Goal: Transaction & Acquisition: Purchase product/service

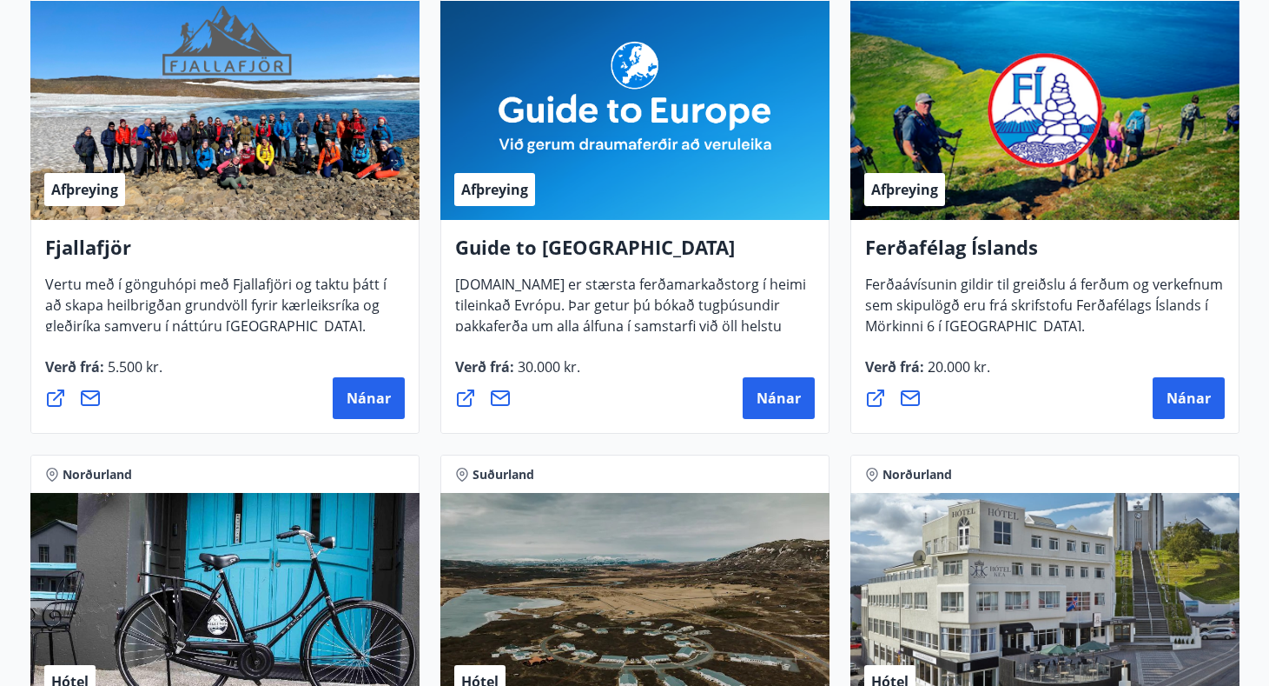
scroll to position [375, 0]
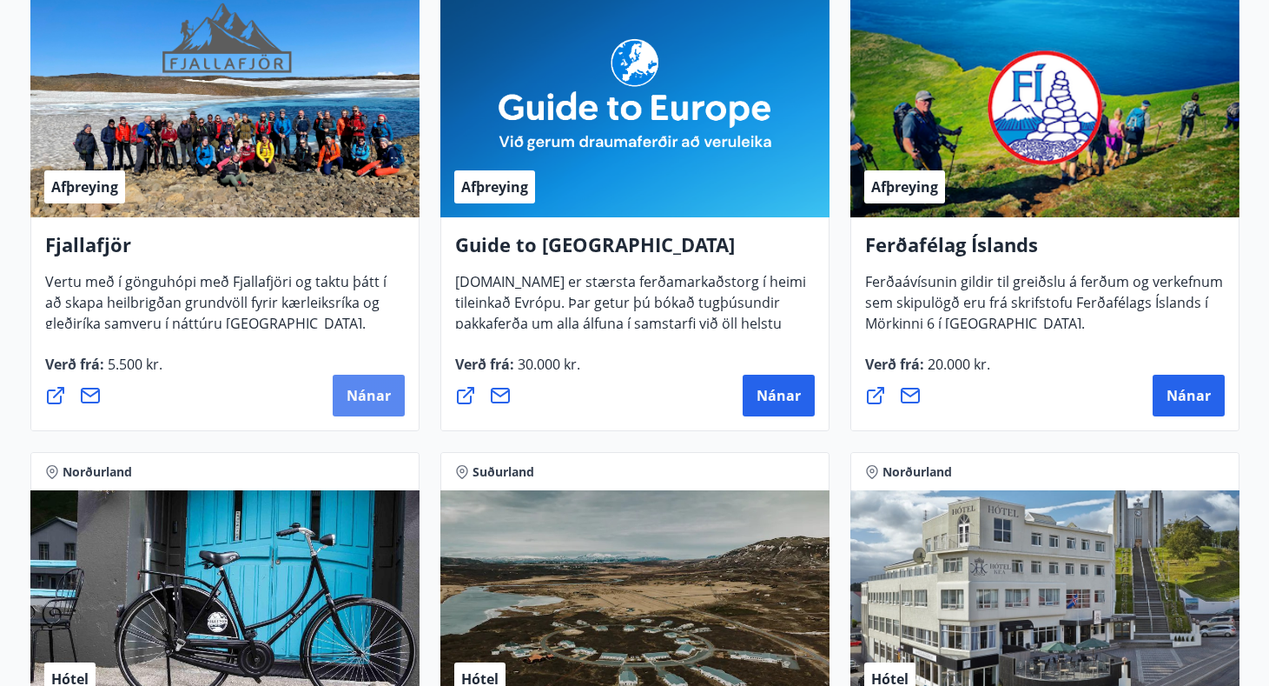
click at [361, 395] on span "Nánar" at bounding box center [369, 395] width 44 height 19
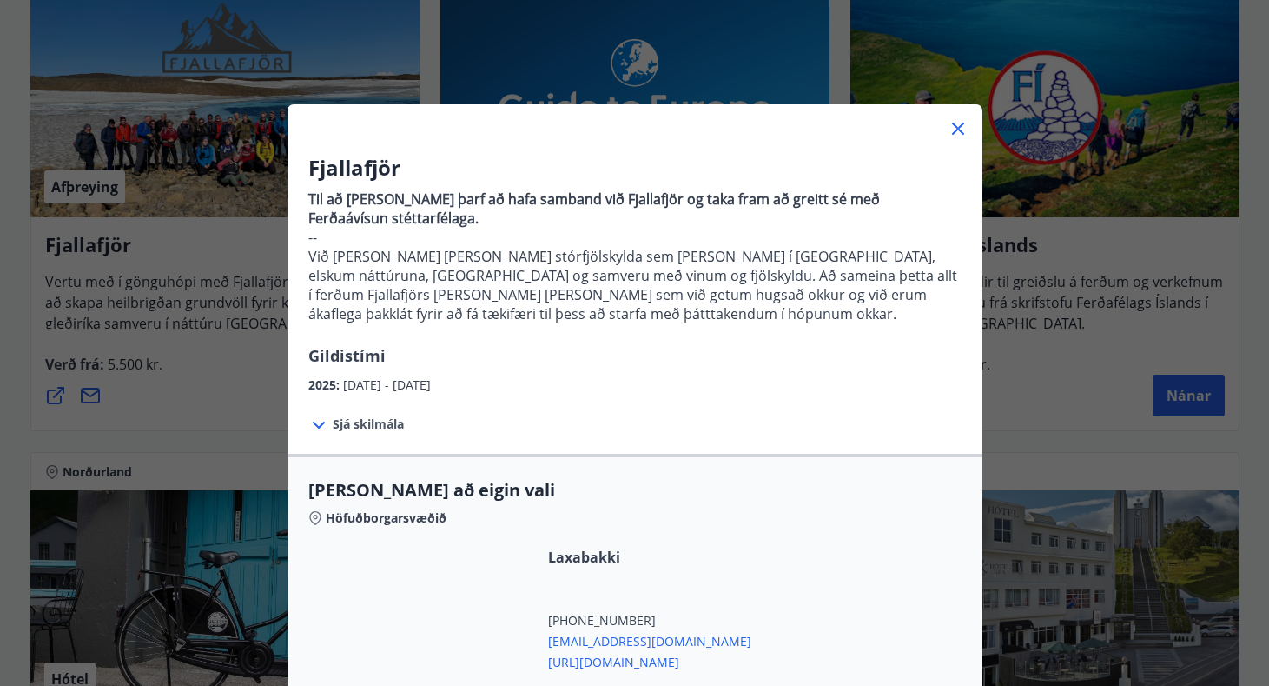
scroll to position [0, 0]
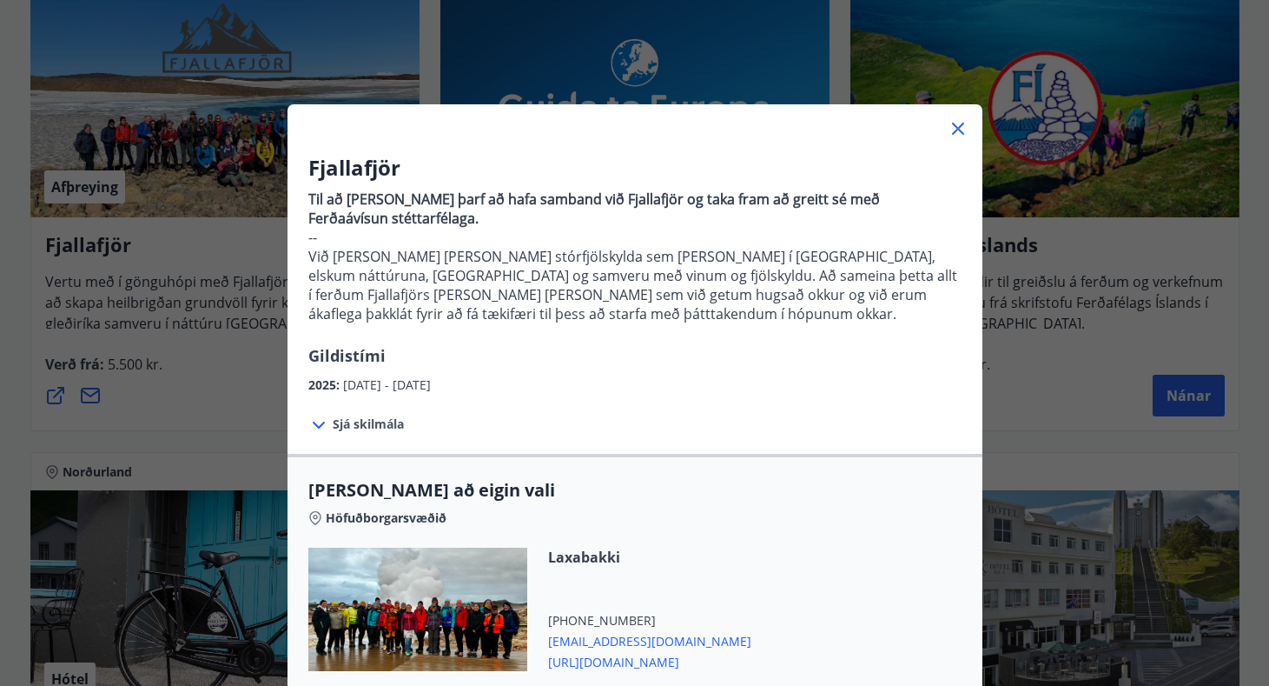
click at [959, 130] on icon at bounding box center [958, 129] width 12 height 12
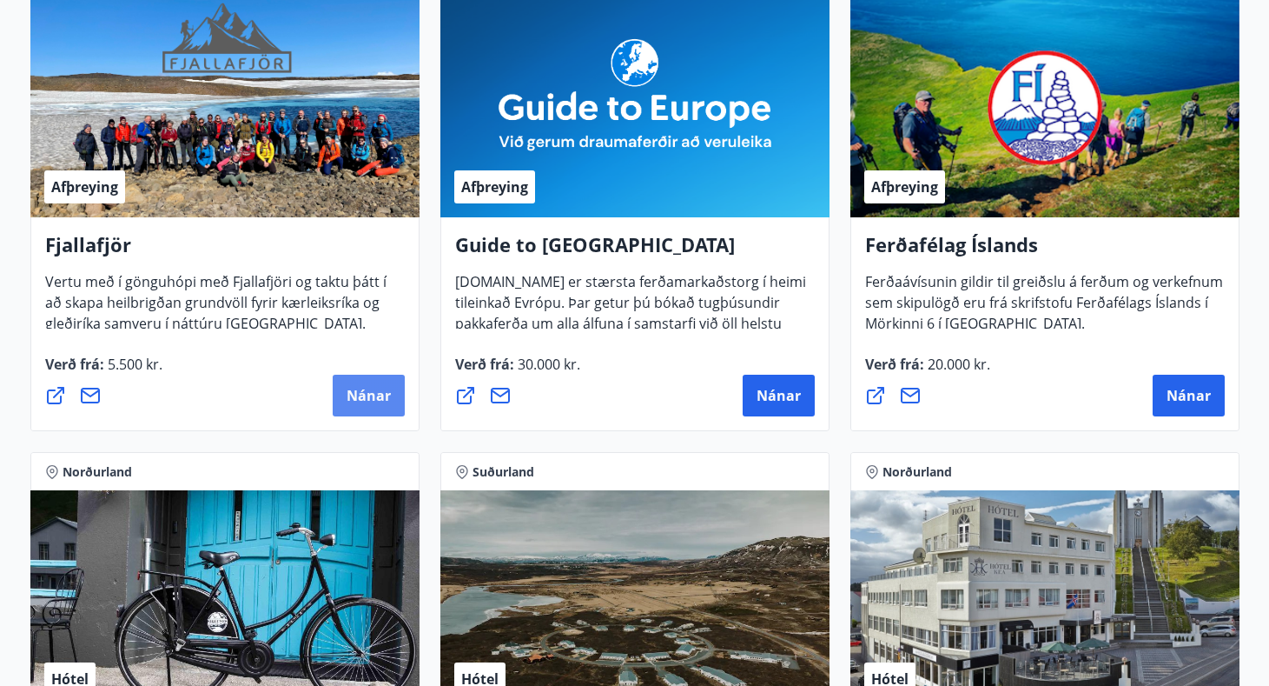
click at [367, 401] on span "Nánar" at bounding box center [369, 395] width 44 height 19
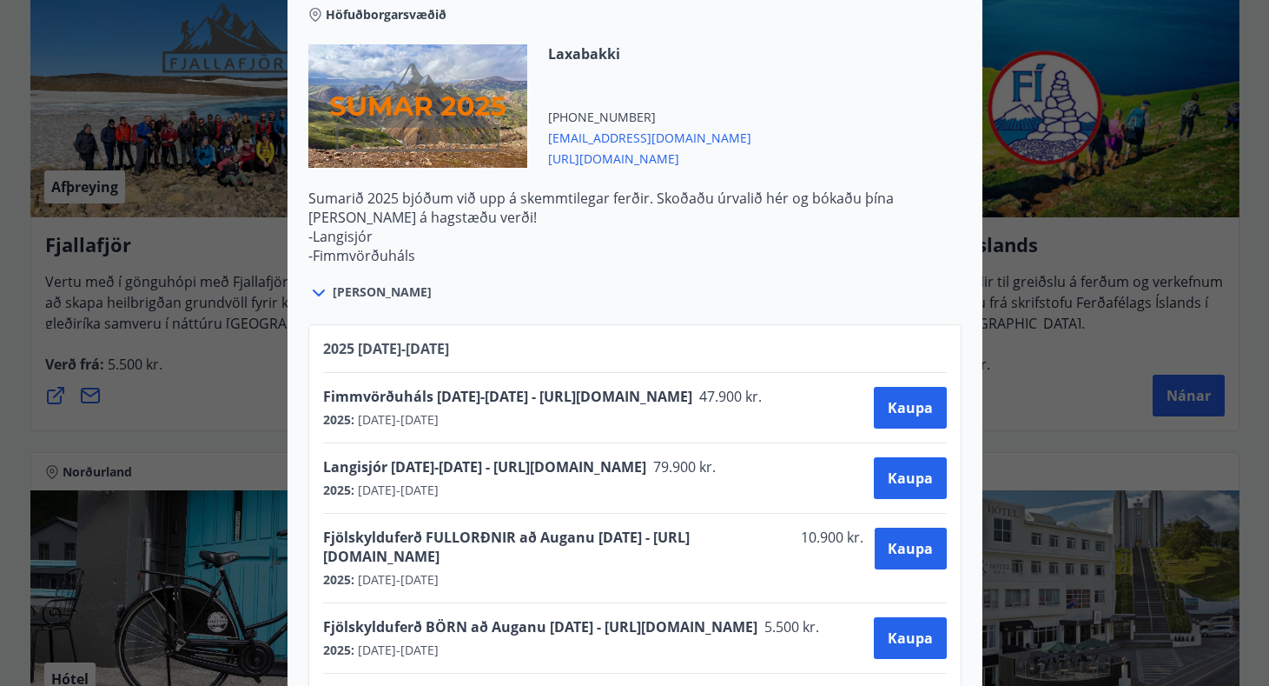
scroll to position [2189, 0]
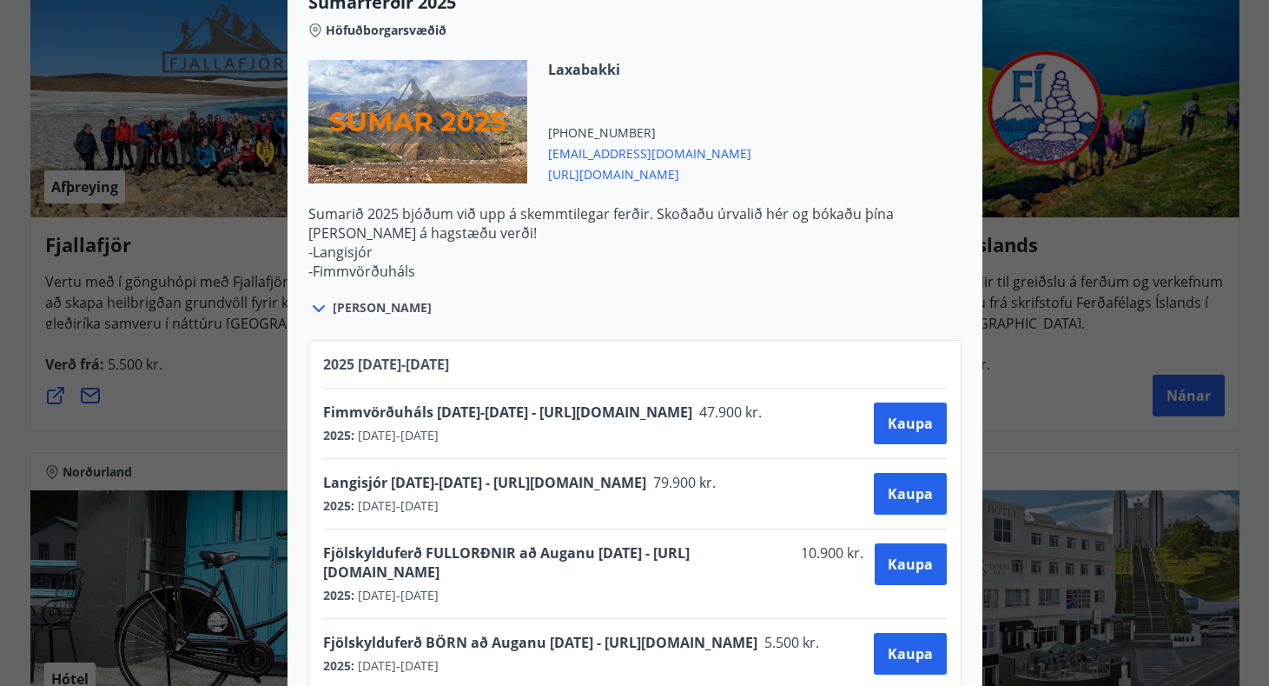
click at [319, 310] on icon at bounding box center [319, 308] width 12 height 7
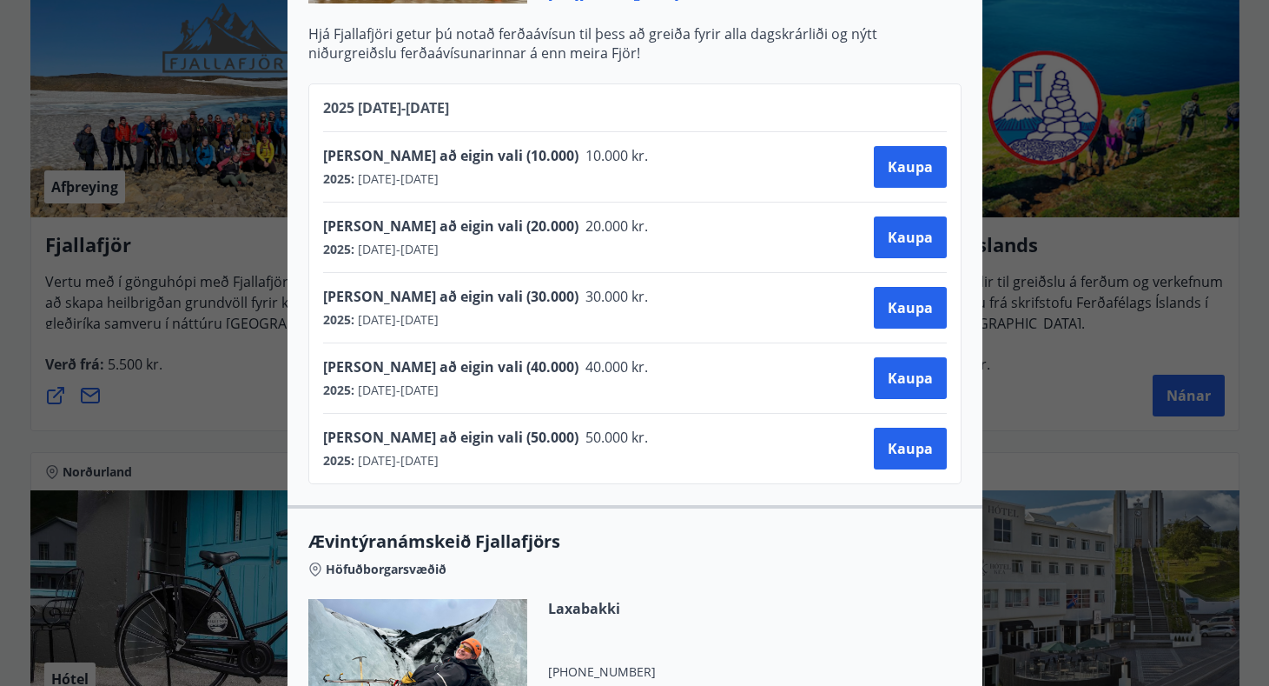
scroll to position [671, 0]
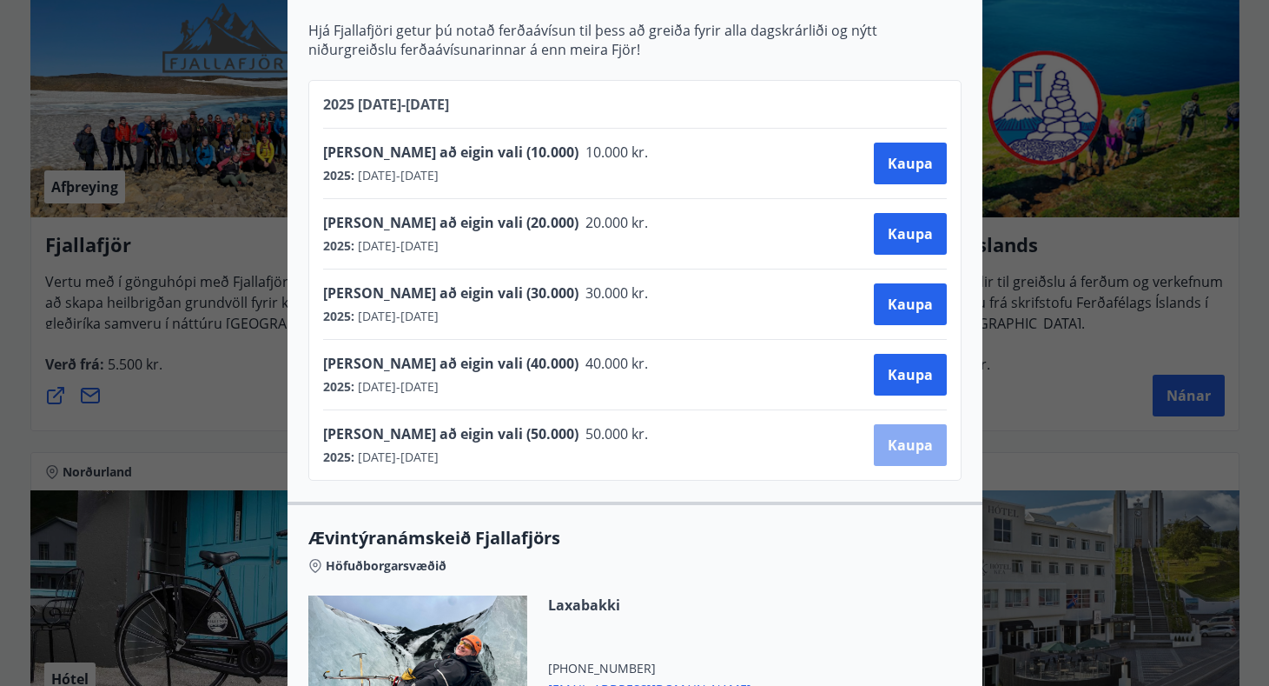
click at [897, 449] on span "Kaupa" at bounding box center [910, 444] width 45 height 19
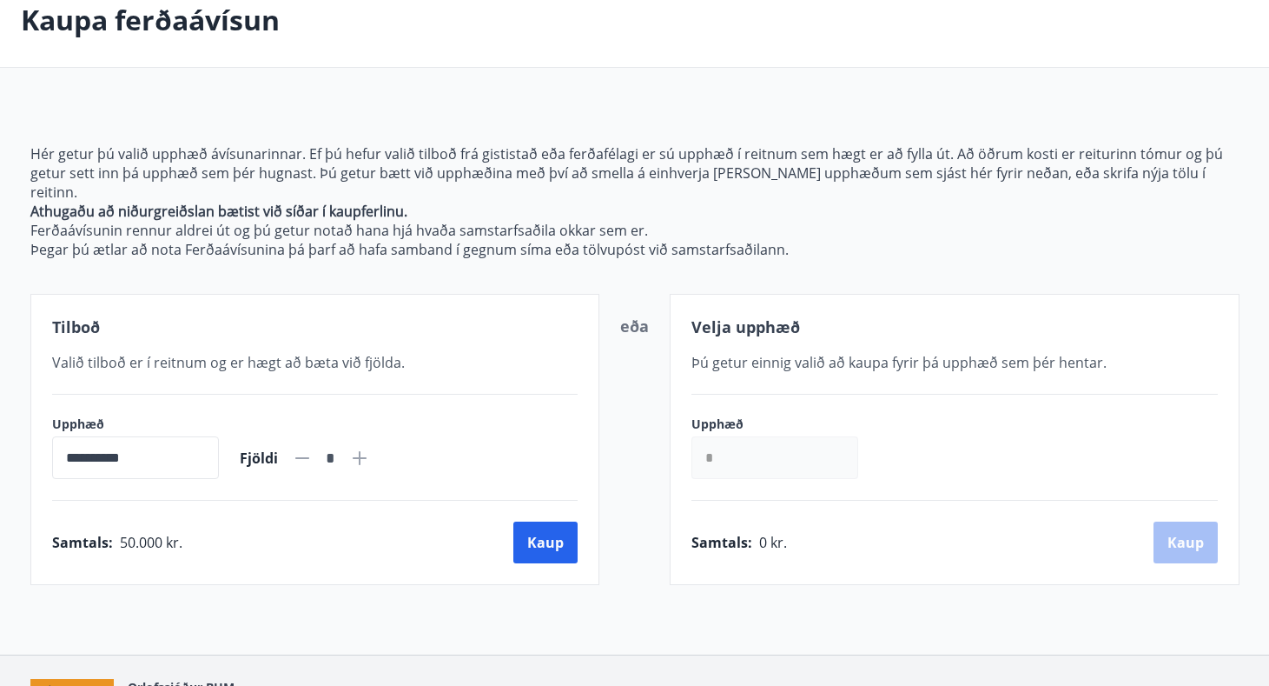
click at [818, 442] on input "*" at bounding box center [775, 457] width 167 height 43
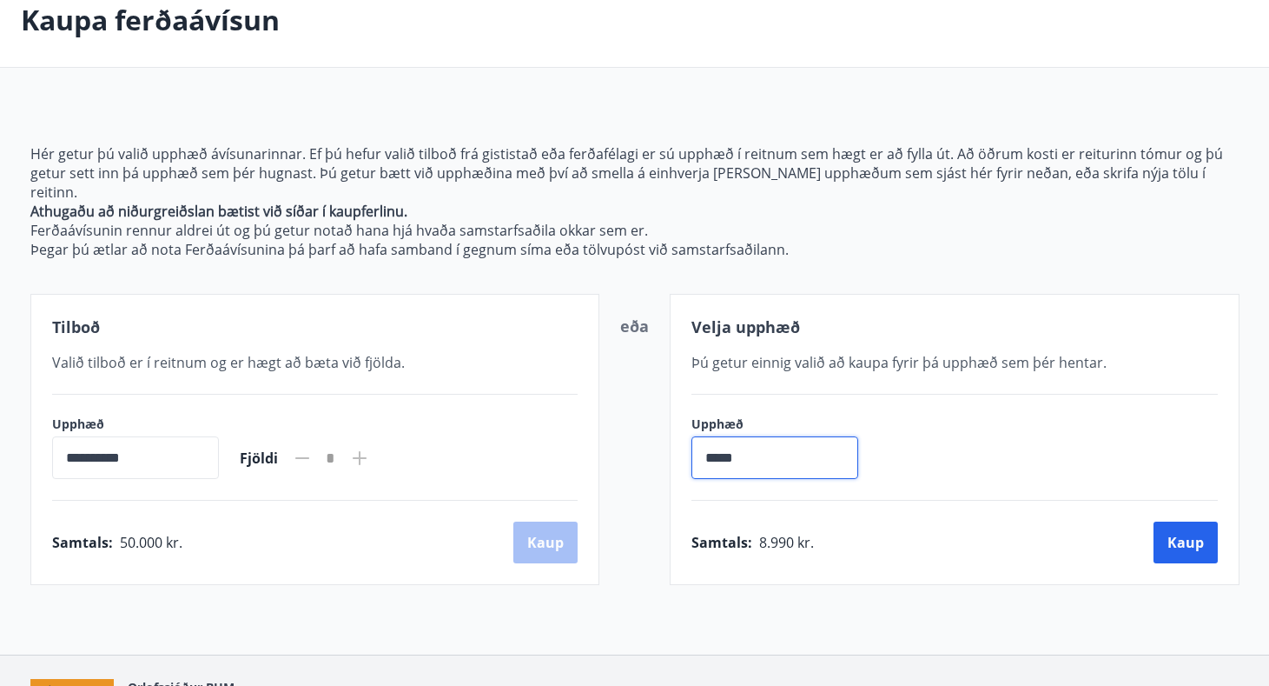
type input "******"
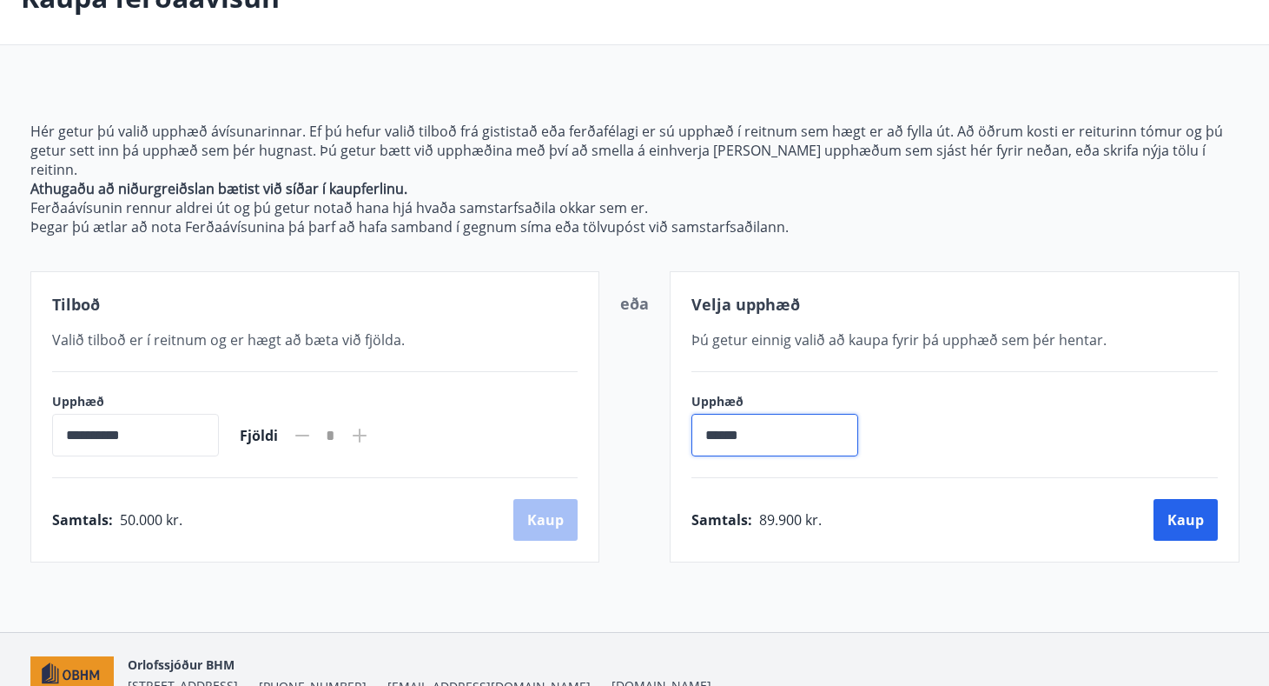
scroll to position [75, 0]
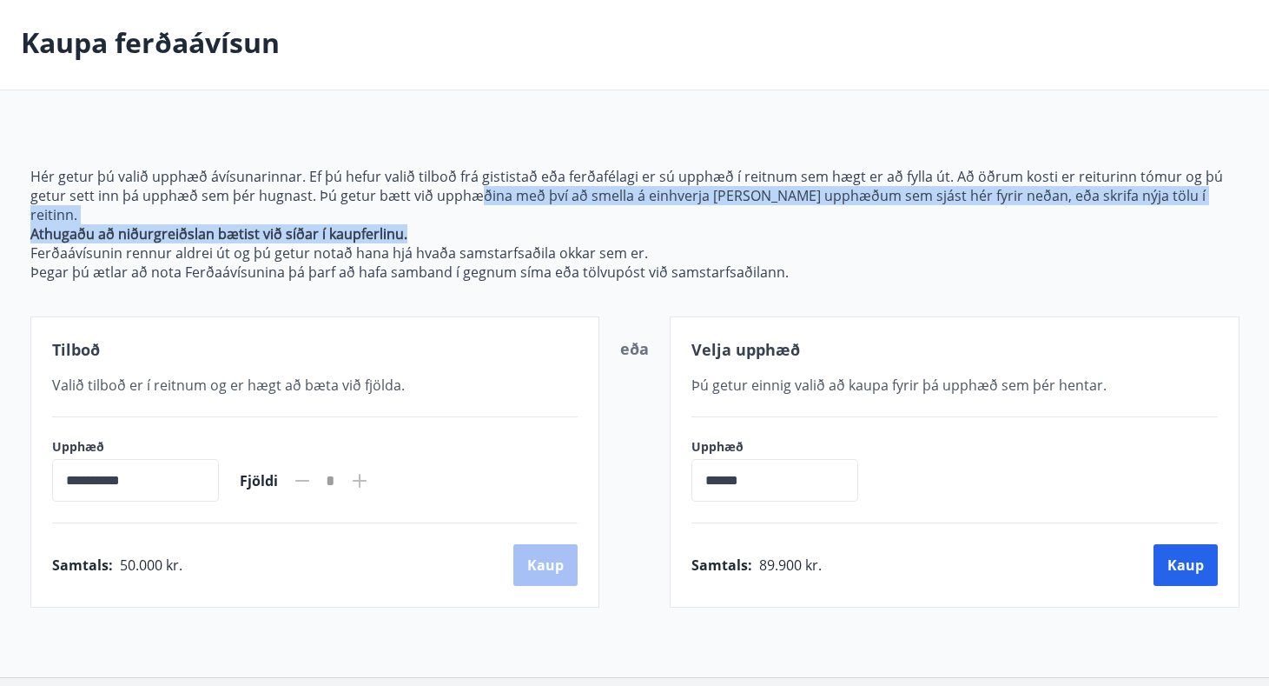
drag, startPoint x: 475, startPoint y: 192, endPoint x: 626, endPoint y: 209, distance: 152.1
click at [627, 209] on span "Hér getur þú valið upphæð ávísunarinnar. Ef þú hefur valið tilboð frá gististað…" at bounding box center [634, 224] width 1209 height 115
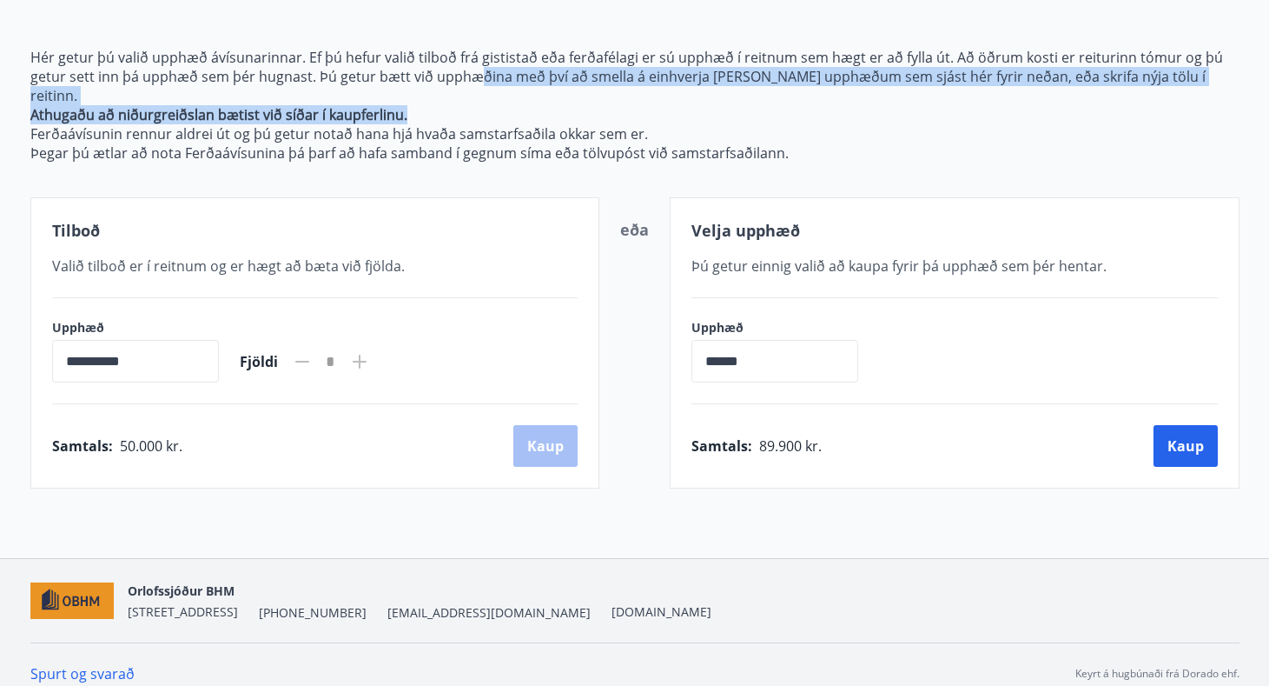
scroll to position [193, 0]
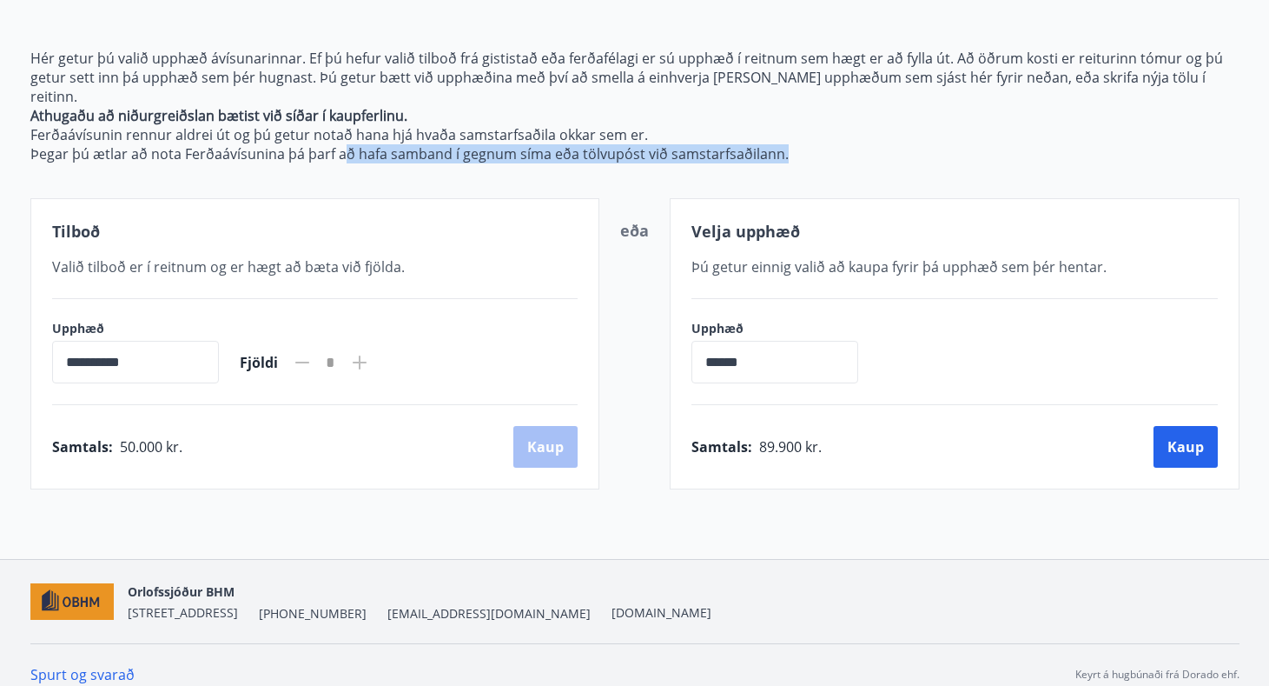
drag, startPoint x: 339, startPoint y: 138, endPoint x: 495, endPoint y: 149, distance: 156.7
click at [496, 149] on div "**********" at bounding box center [634, 248] width 1209 height 482
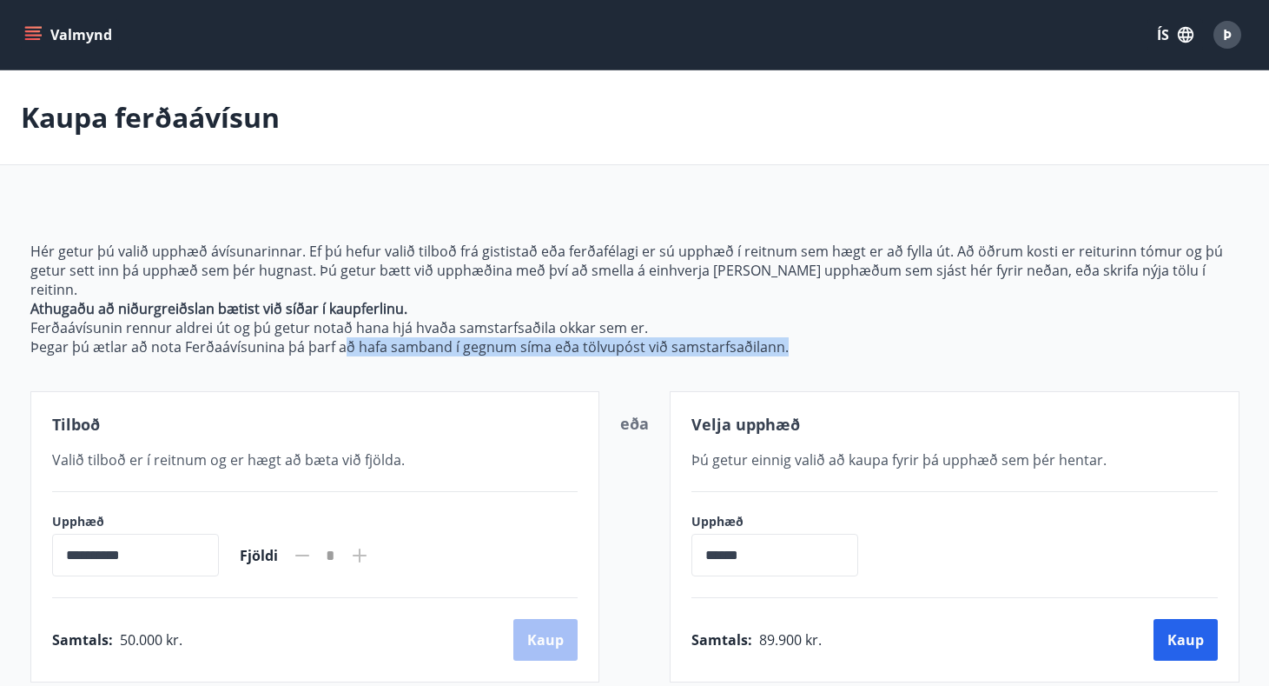
scroll to position [0, 0]
click at [64, 30] on button "Valmynd" at bounding box center [70, 34] width 98 height 31
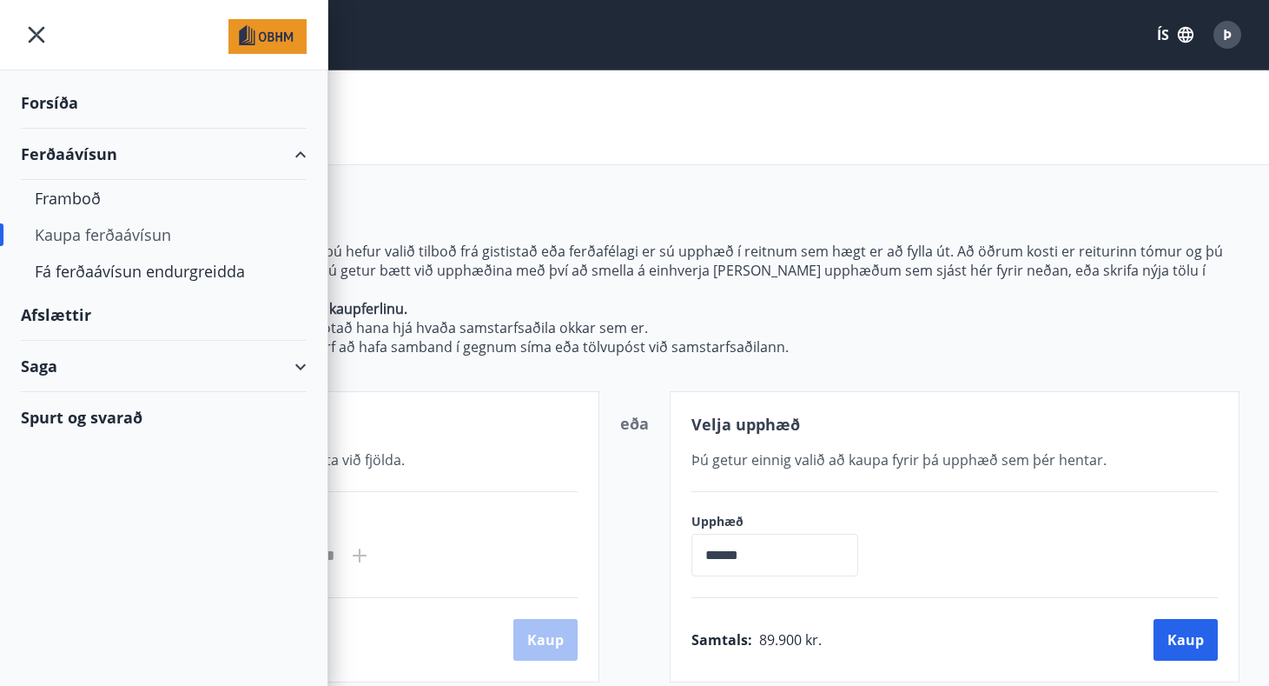
click at [49, 103] on div "Forsíða" at bounding box center [164, 102] width 286 height 51
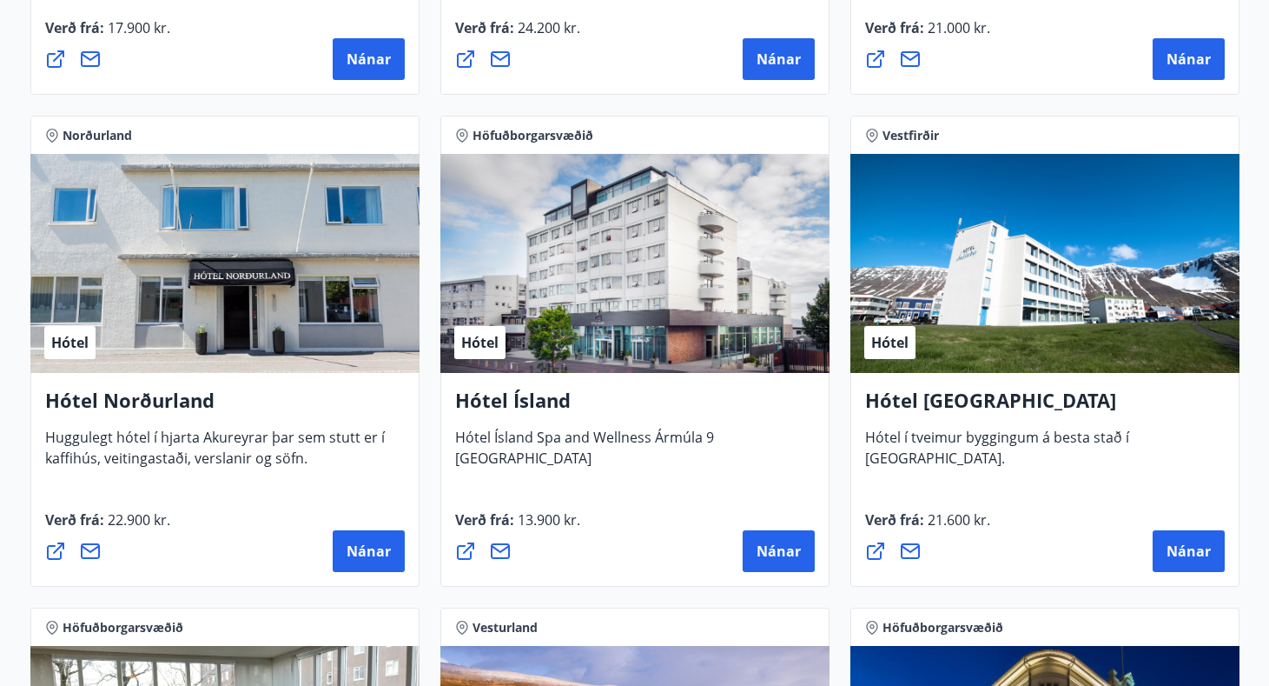
scroll to position [2680, 0]
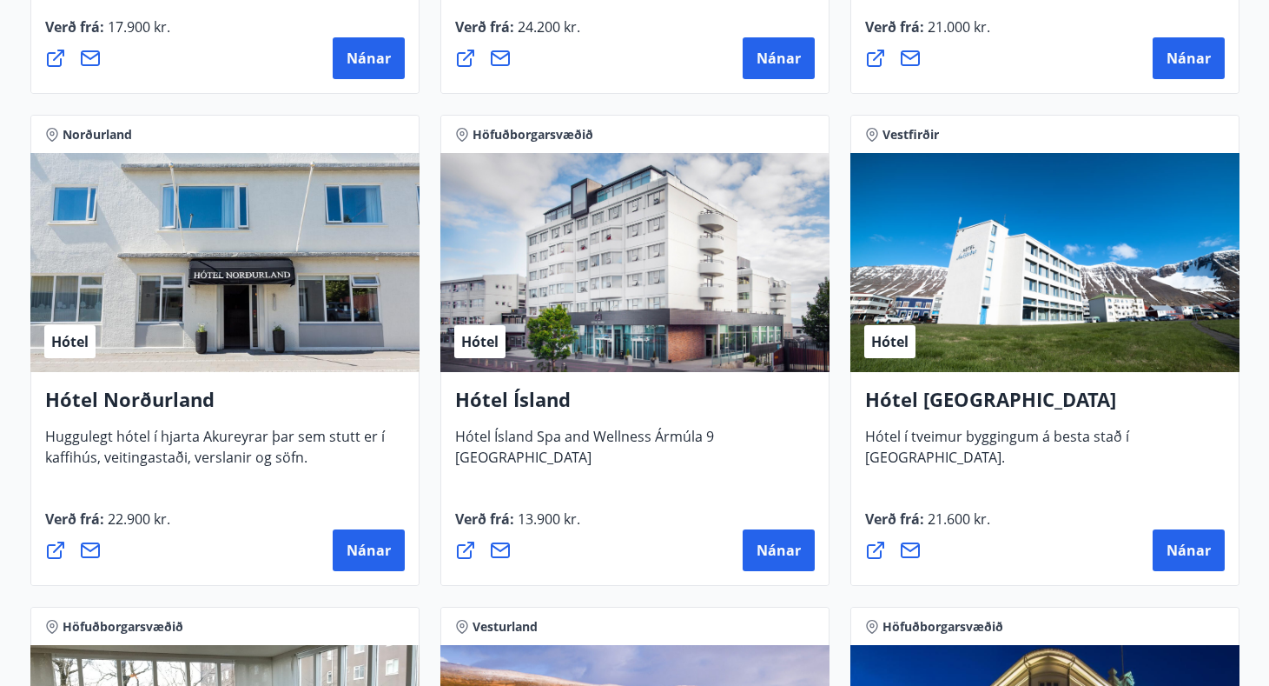
click at [155, 351] on div "Hótel" at bounding box center [224, 262] width 389 height 219
click at [192, 417] on h4 "Hótel Norðurland" at bounding box center [225, 406] width 360 height 40
click at [348, 545] on span "Nánar" at bounding box center [369, 549] width 44 height 19
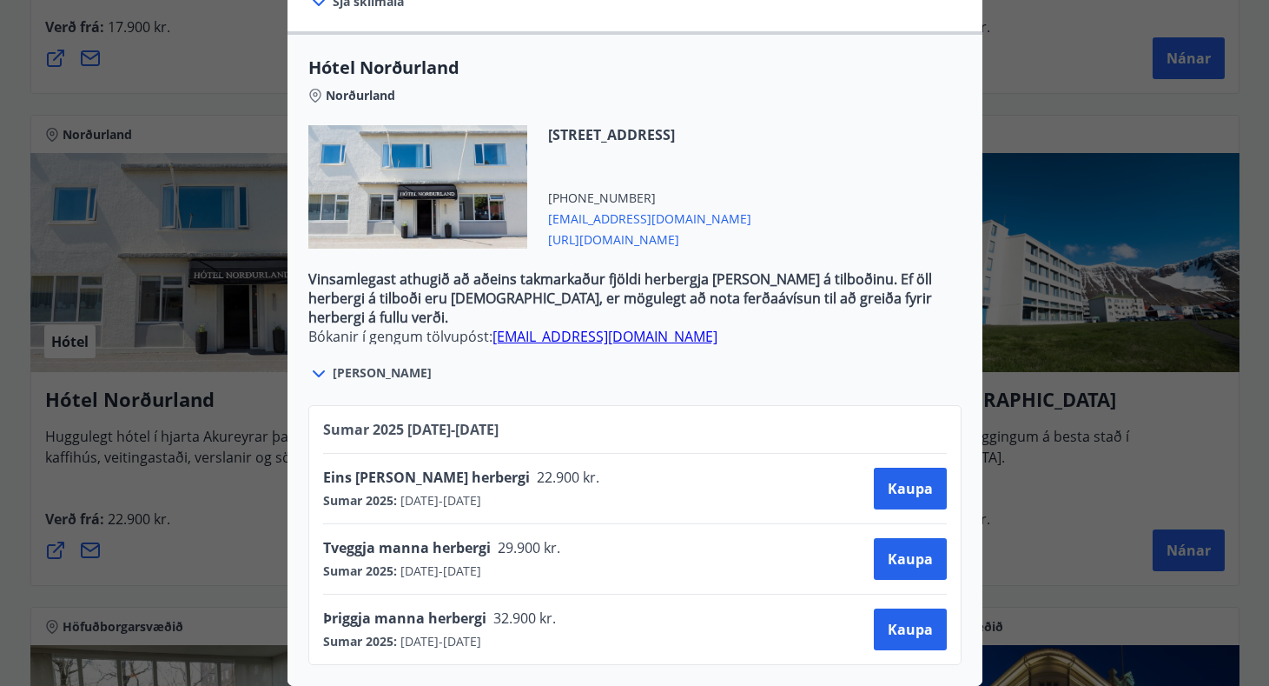
scroll to position [518, 0]
click at [351, 375] on span "[PERSON_NAME]" at bounding box center [382, 372] width 99 height 17
click at [321, 372] on icon at bounding box center [318, 373] width 21 height 21
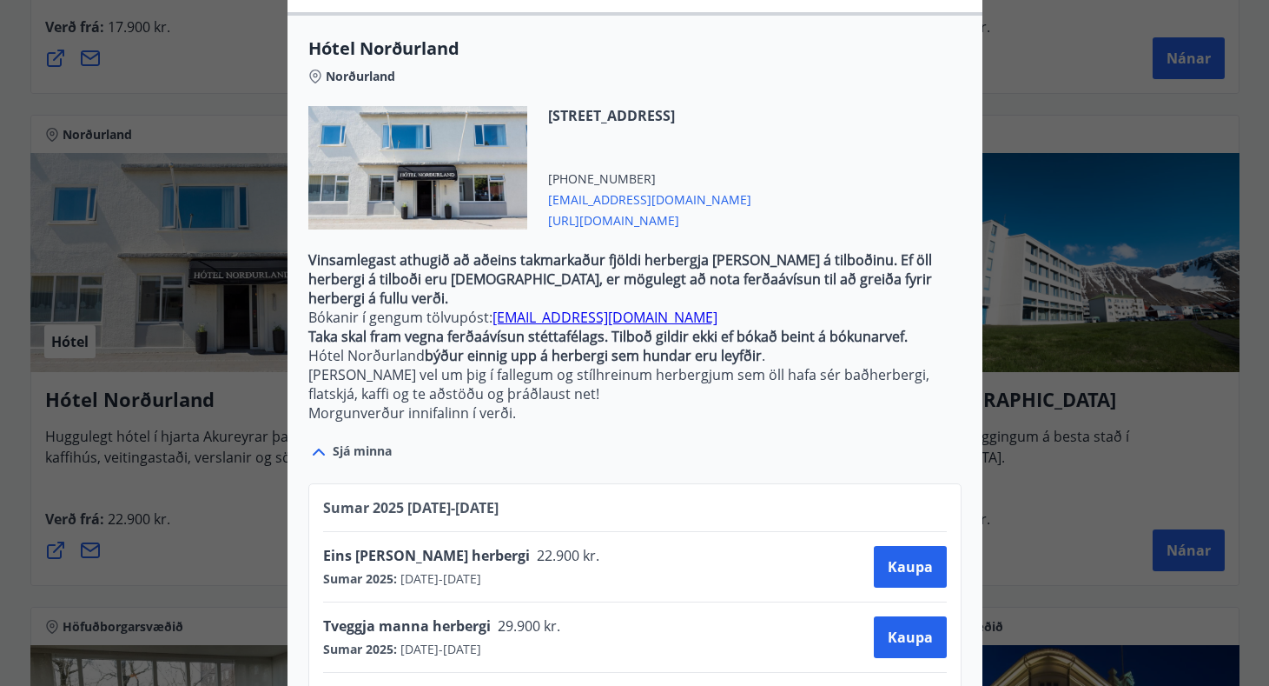
scroll to position [523, 0]
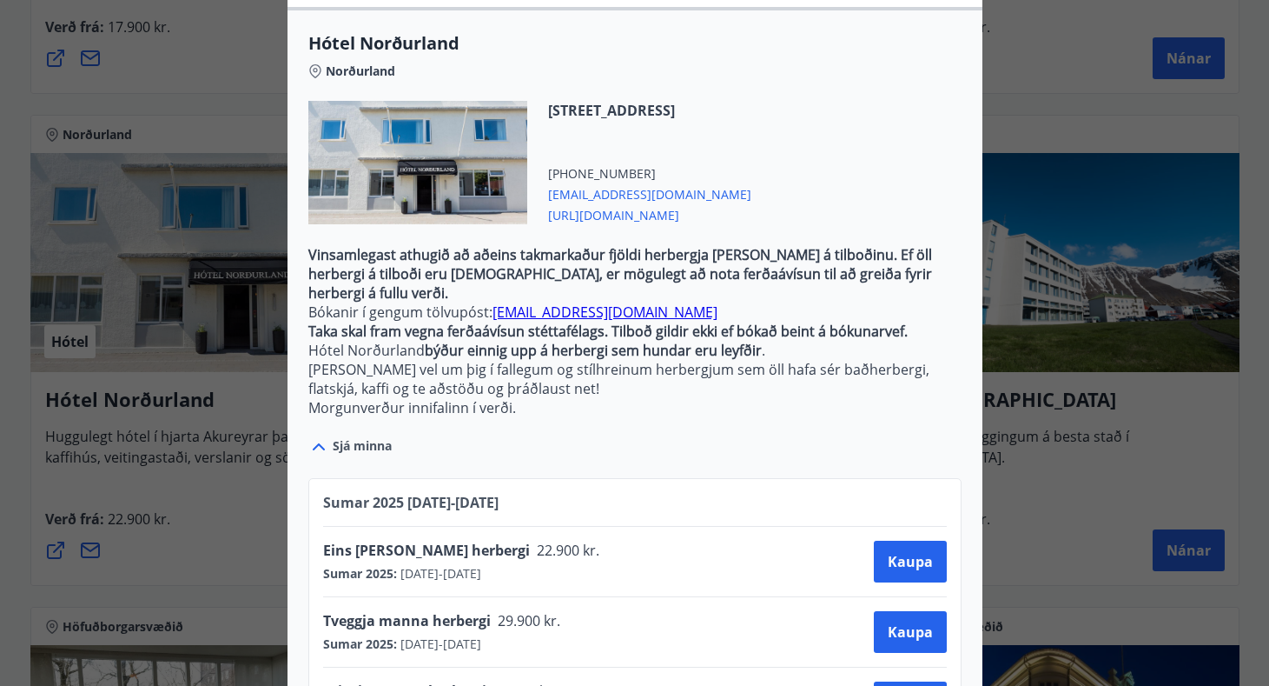
click at [315, 457] on icon at bounding box center [318, 446] width 21 height 21
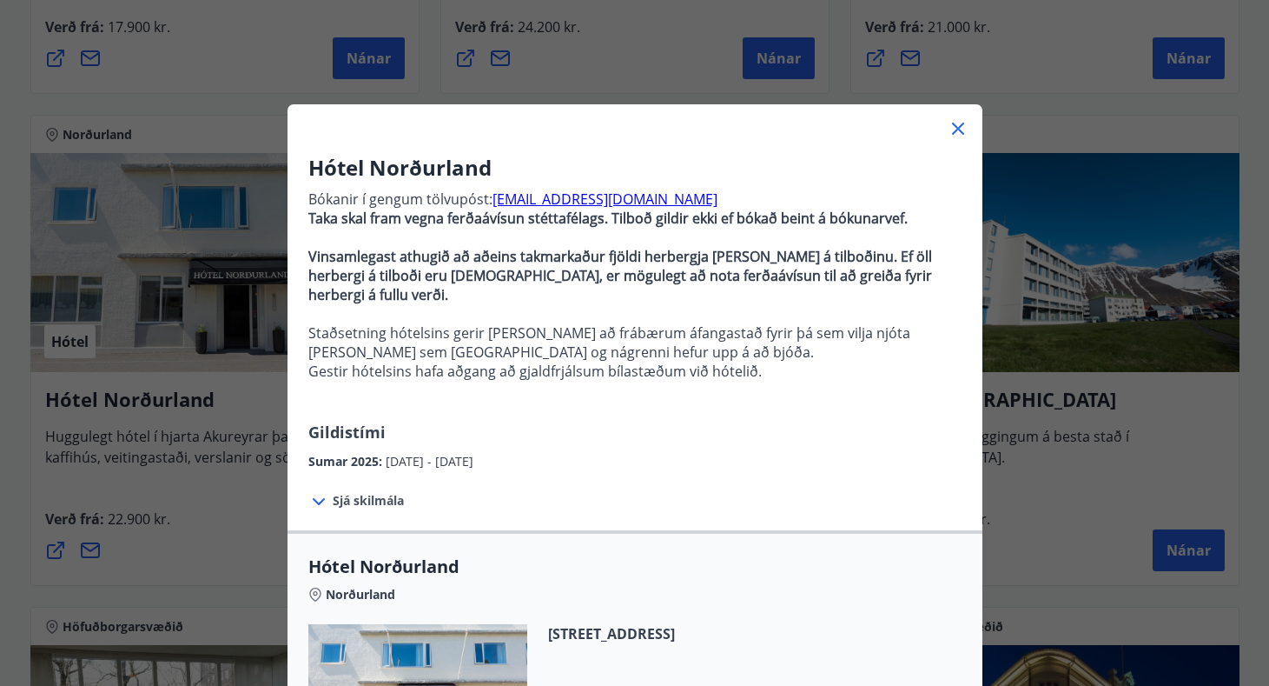
scroll to position [0, 0]
click at [966, 127] on icon at bounding box center [958, 128] width 21 height 21
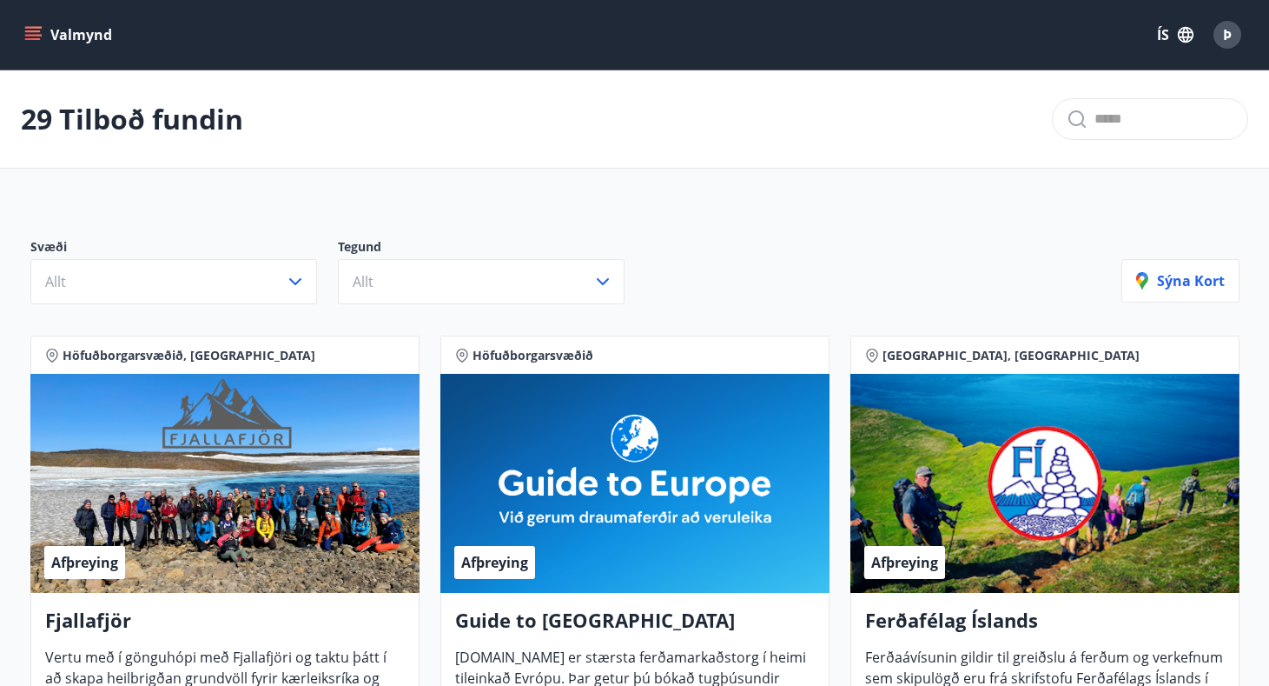
click at [1036, 0] on div "Valmynd ÍS Þ" at bounding box center [634, 35] width 1269 height 70
